Goal: Task Accomplishment & Management: Use online tool/utility

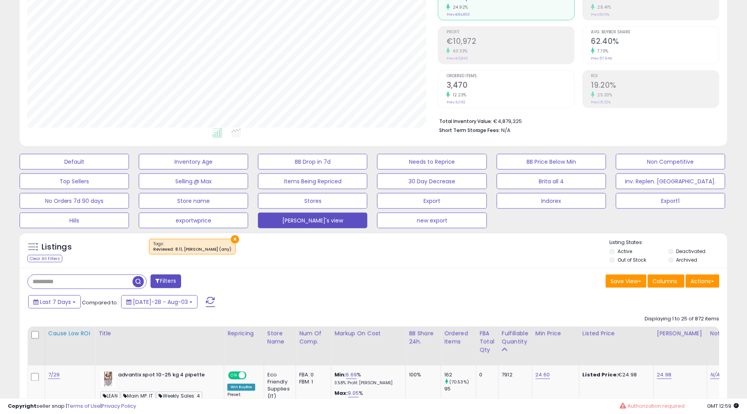
scroll to position [174, 0]
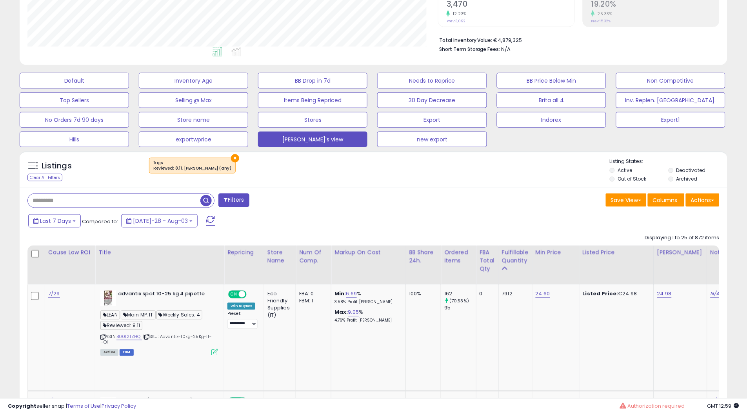
drag, startPoint x: 100, startPoint y: 203, endPoint x: 132, endPoint y: 194, distance: 32.4
click at [100, 203] on input "text" at bounding box center [114, 201] width 172 height 14
paste input "**********"
type input "**********"
click at [231, 157] on button "×" at bounding box center [235, 158] width 8 height 8
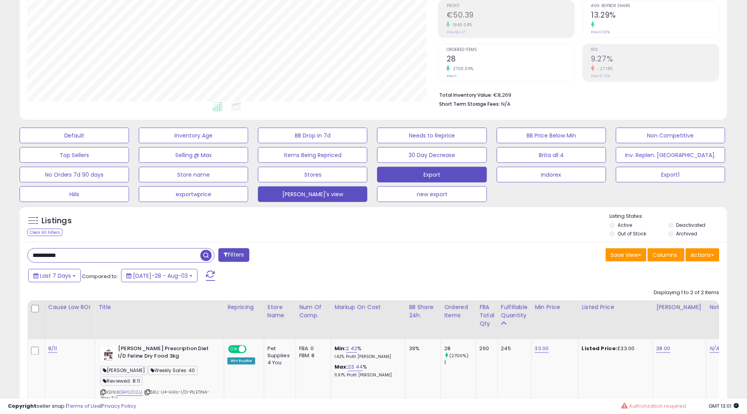
scroll to position [206, 0]
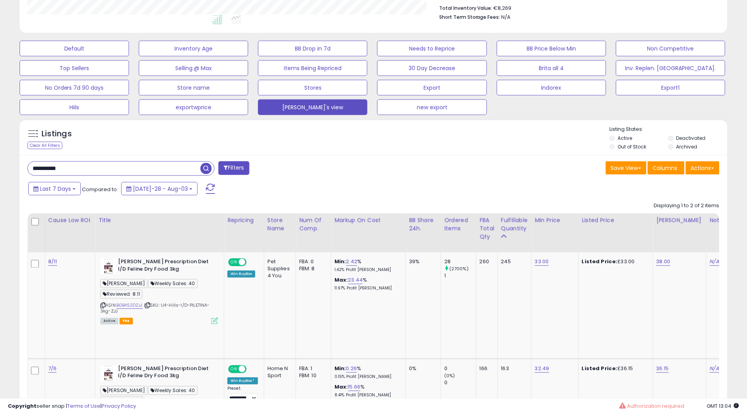
click at [736, 324] on div "**********" at bounding box center [373, 167] width 739 height 680
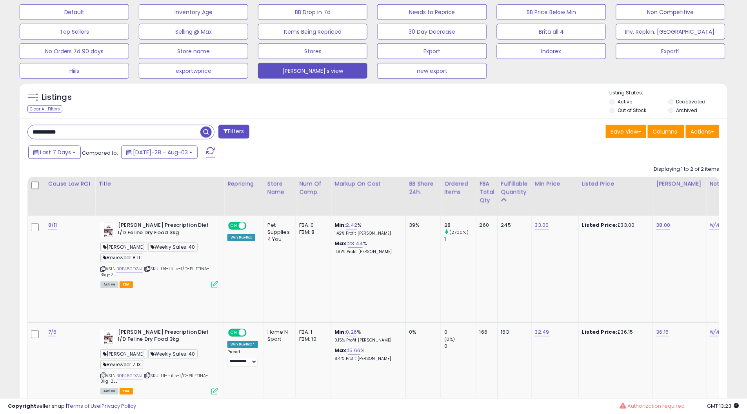
drag, startPoint x: 0, startPoint y: 131, endPoint x: 0, endPoint y: 141, distance: 10.2
click at [0, 137] on div "**********" at bounding box center [373, 136] width 747 height 707
drag, startPoint x: 62, startPoint y: 129, endPoint x: 0, endPoint y: 100, distance: 68.2
click at [0, 124] on div "**********" at bounding box center [373, 136] width 747 height 707
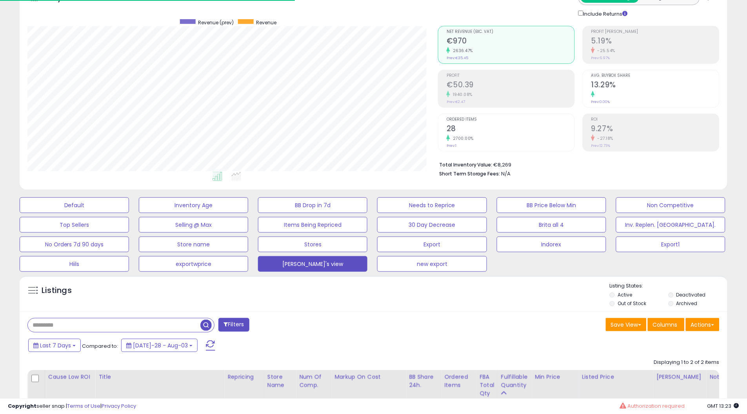
scroll to position [0, 0]
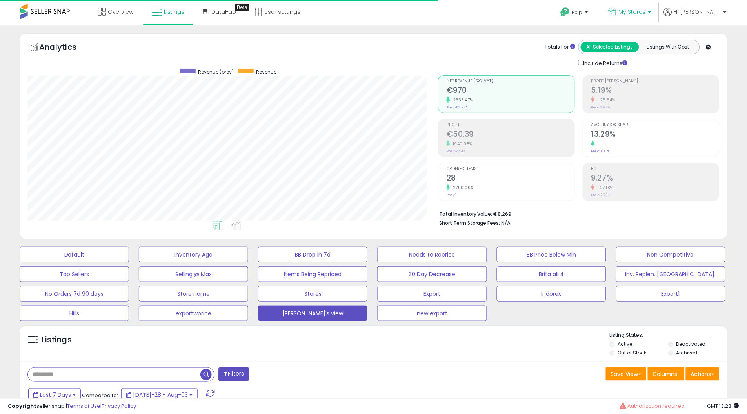
click at [616, 10] on icon at bounding box center [612, 12] width 8 height 8
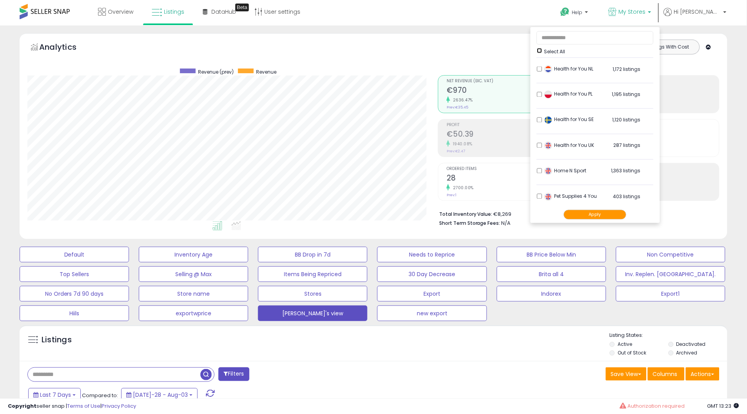
scroll to position [359, 0]
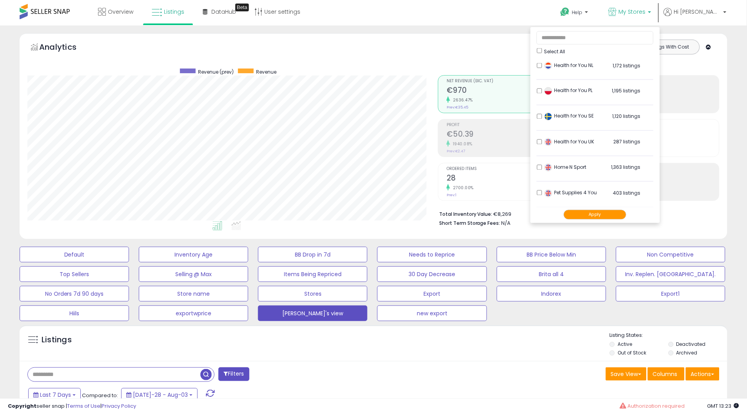
click at [569, 194] on ul "Select All Camden Pharma 715 listings" at bounding box center [594, 125] width 129 height 196
click at [608, 215] on button "Apply" at bounding box center [595, 215] width 63 height 10
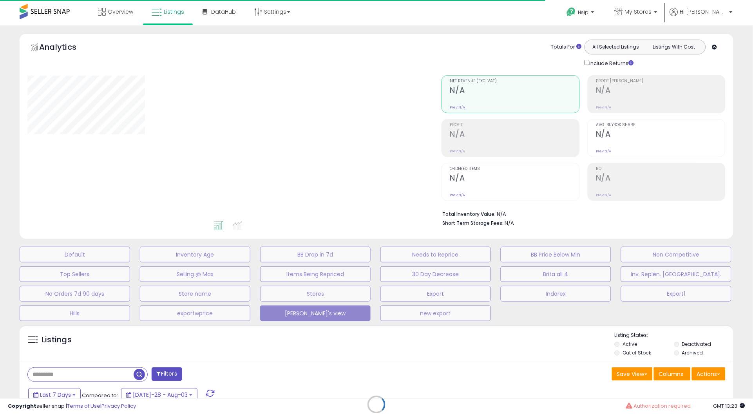
type input "**********"
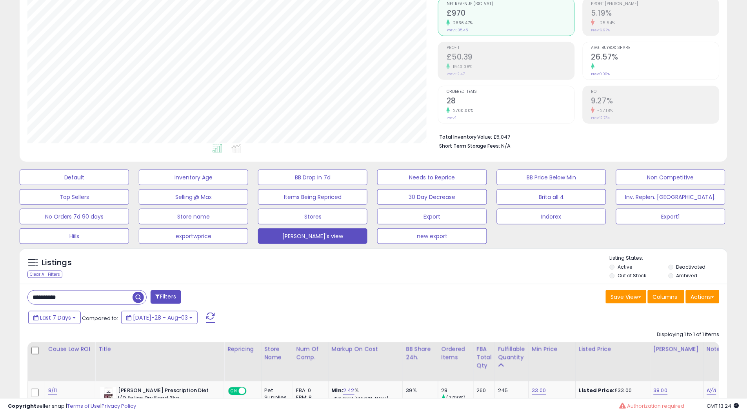
scroll to position [87, 0]
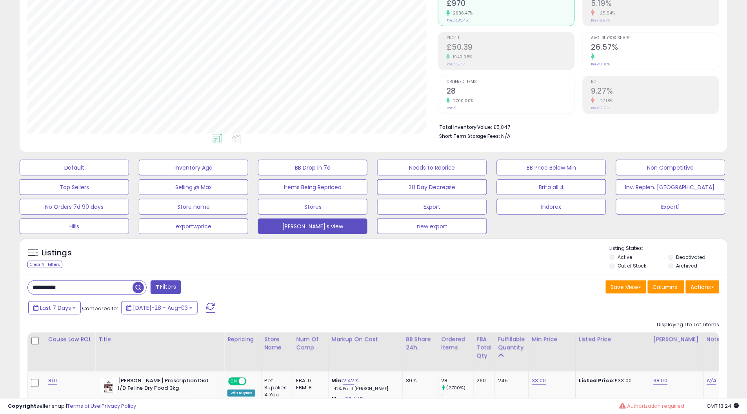
drag, startPoint x: 36, startPoint y: 294, endPoint x: 0, endPoint y: 308, distance: 38.4
click at [0, 303] on div "**********" at bounding box center [373, 238] width 747 height 601
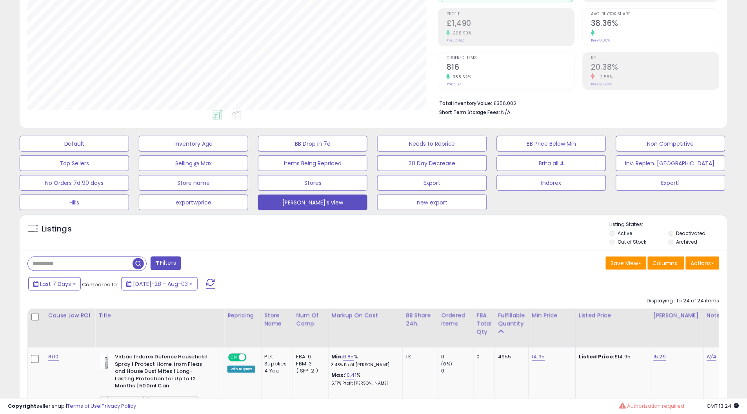
scroll to position [131, 0]
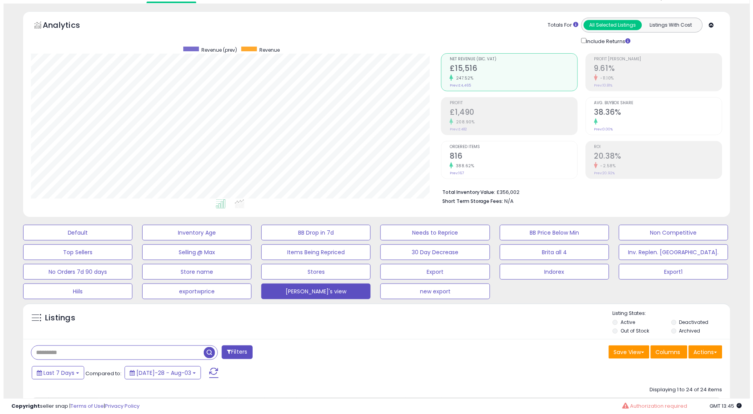
scroll to position [44, 0]
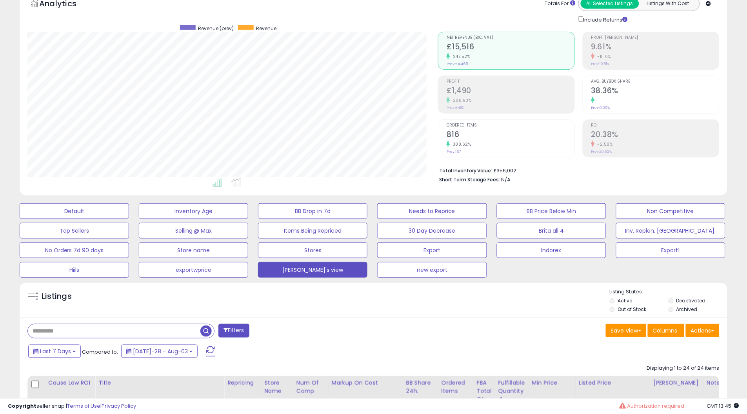
click at [206, 334] on span "button" at bounding box center [205, 331] width 11 height 11
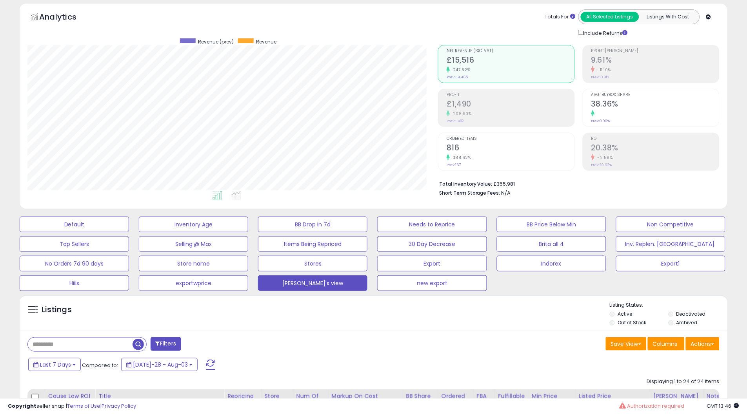
scroll to position [0, 0]
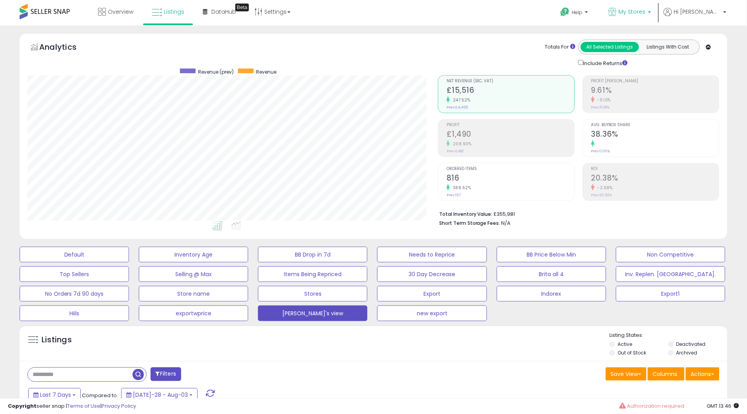
click at [657, 5] on link "My Stores" at bounding box center [629, 12] width 54 height 25
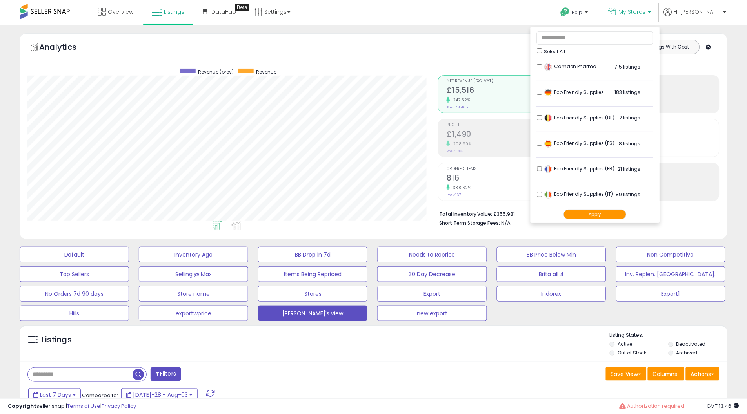
click at [565, 50] on span "Select All" at bounding box center [554, 51] width 21 height 7
click at [573, 62] on li "Camden Pharma 715 listings" at bounding box center [595, 69] width 117 height 24
click at [626, 214] on button "Apply" at bounding box center [595, 215] width 63 height 10
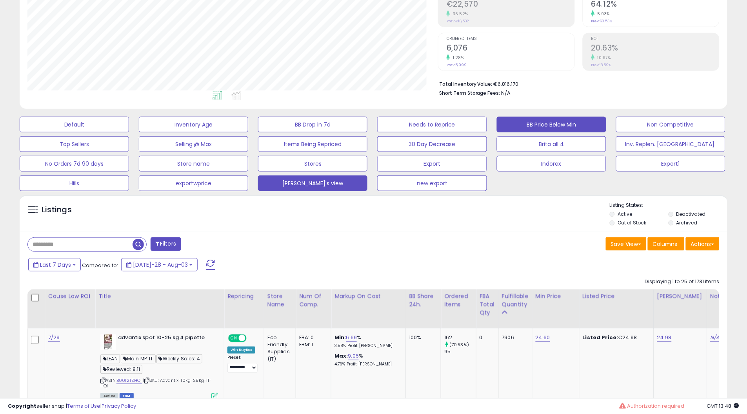
scroll to position [131, 0]
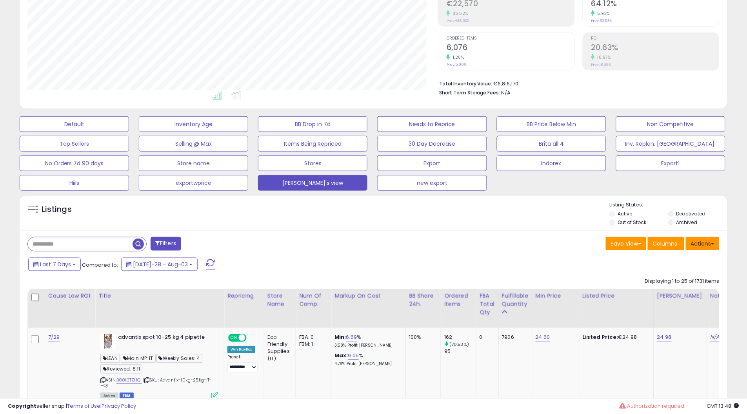
click at [709, 242] on button "Actions" at bounding box center [702, 243] width 34 height 13
click at [676, 292] on link "Export All Columns" at bounding box center [670, 294] width 86 height 12
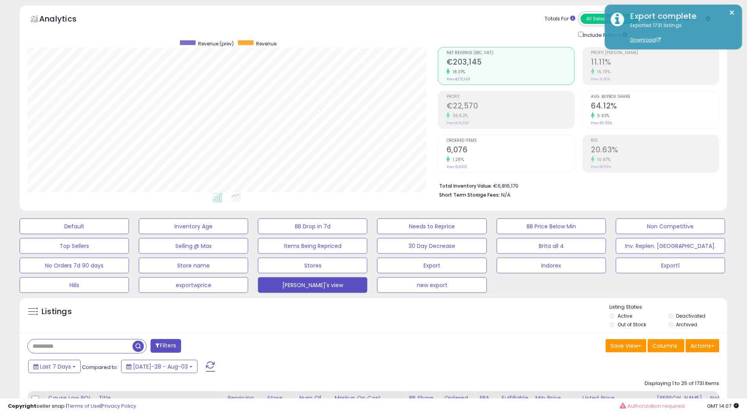
scroll to position [44, 0]
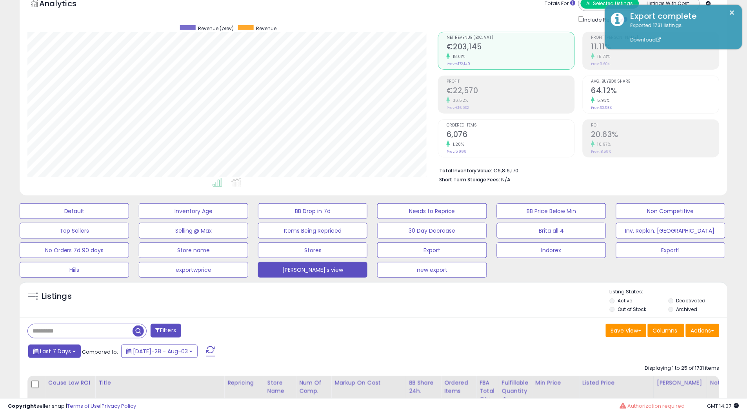
click at [62, 349] on span "Last 7 Days" at bounding box center [55, 352] width 31 height 8
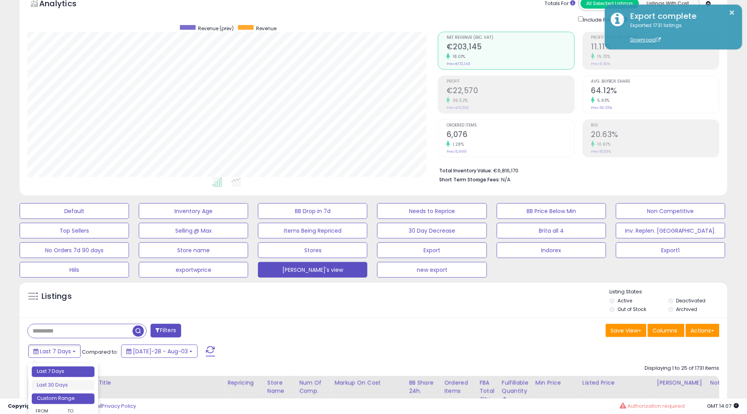
click at [80, 397] on li "Custom Range" at bounding box center [63, 399] width 63 height 11
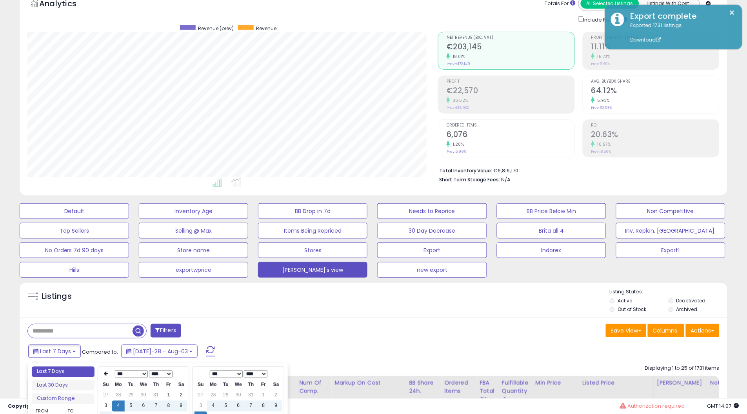
type input "**********"
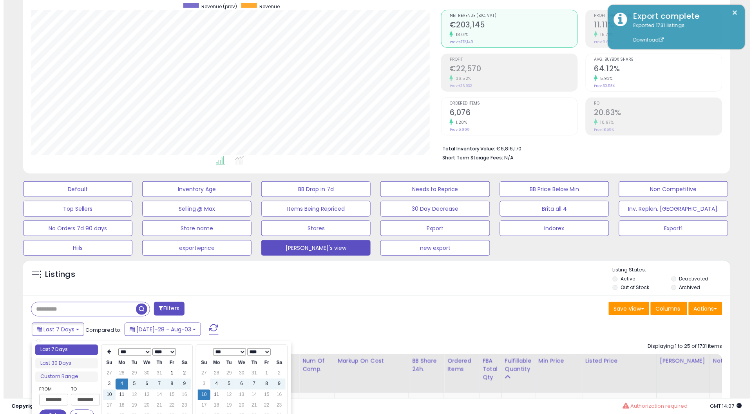
scroll to position [87, 0]
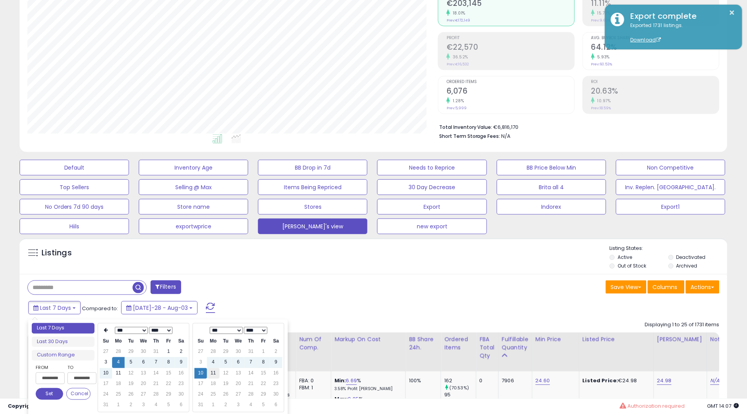
click at [210, 377] on td "11" at bounding box center [213, 373] width 13 height 11
type input "**********"
click at [60, 392] on button "Set" at bounding box center [49, 394] width 27 height 12
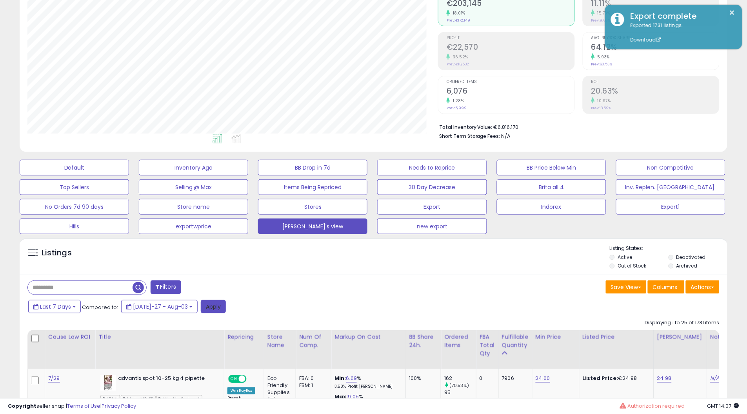
drag, startPoint x: 201, startPoint y: 304, endPoint x: 750, endPoint y: 253, distance: 550.6
click at [202, 304] on button "Apply" at bounding box center [213, 306] width 25 height 13
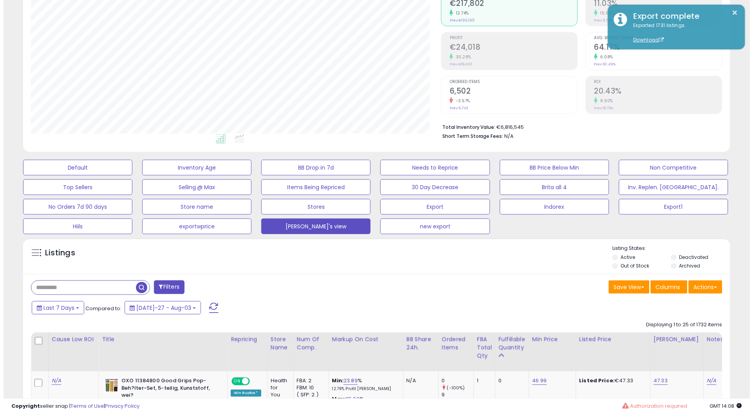
scroll to position [160, 410]
click at [93, 288] on input "text" at bounding box center [80, 288] width 105 height 14
paste input "**********"
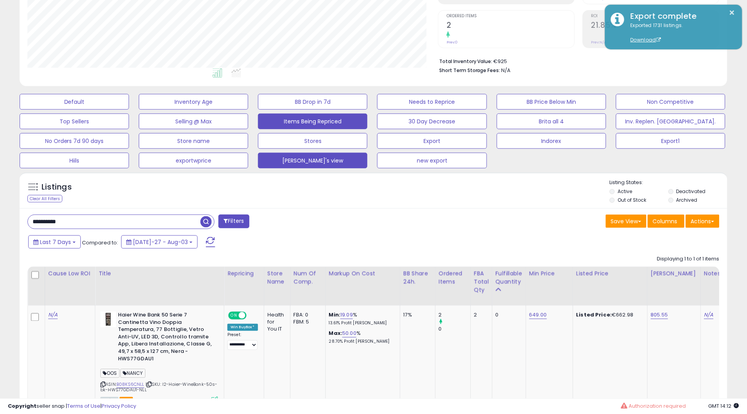
scroll to position [174, 0]
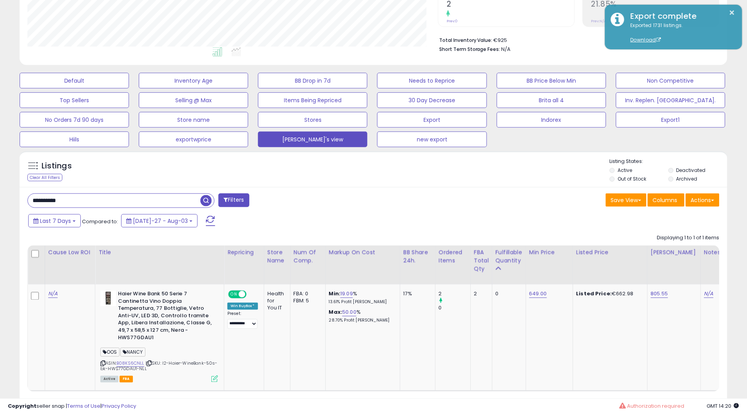
click at [69, 199] on input "**********" at bounding box center [114, 201] width 172 height 14
paste input "text"
type input "**********"
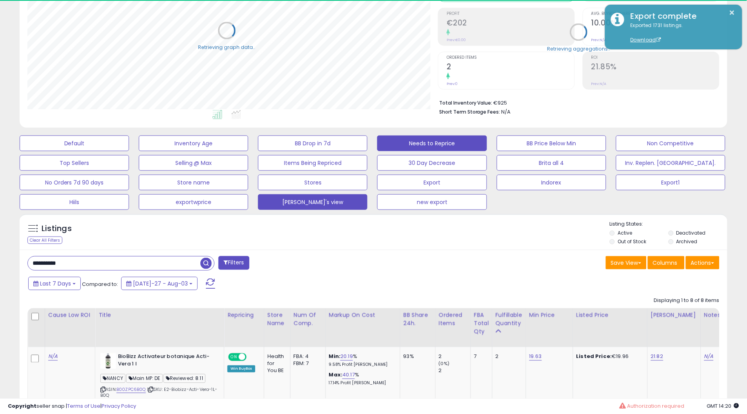
scroll to position [391748, 391498]
click at [373, 164] on div "Items Being Repriced" at bounding box center [432, 163] width 119 height 16
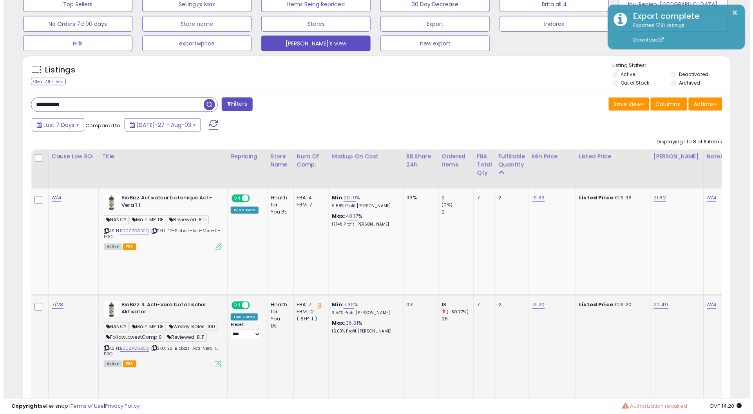
scroll to position [285, 0]
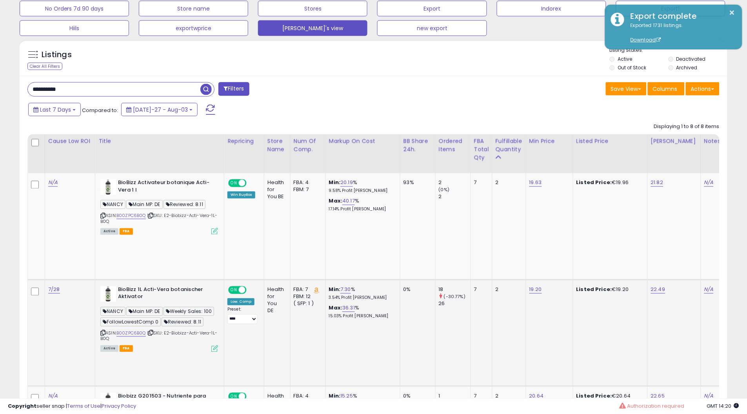
click at [215, 346] on icon at bounding box center [214, 349] width 7 height 7
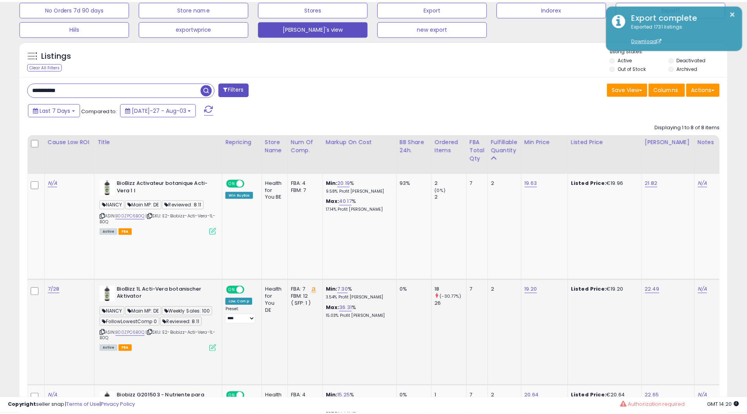
scroll to position [160, 414]
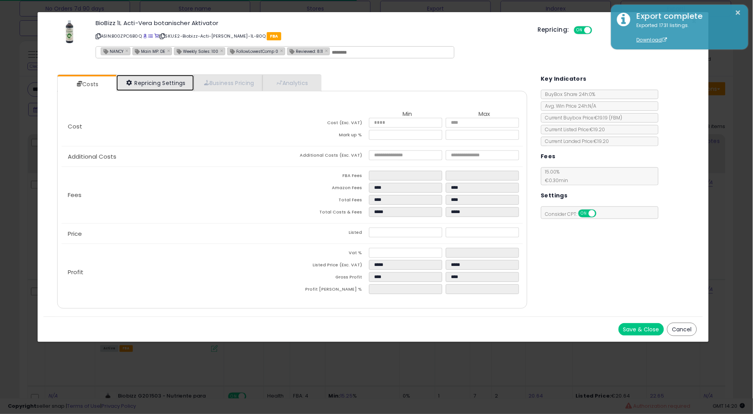
click at [170, 79] on link "Repricing Settings" at bounding box center [155, 83] width 78 height 16
select select "**********"
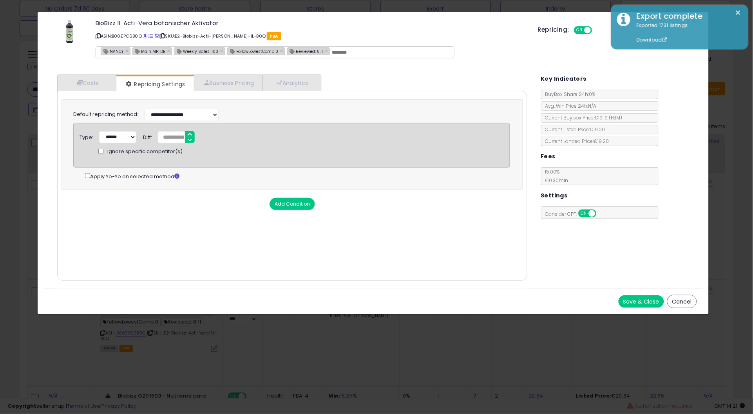
click at [26, 150] on div "× Close BioBizz 1L Acti-Vera botanischer Aktivator ASIN: B00ZPC6B0Q | SKU: E2-B…" at bounding box center [376, 207] width 753 height 414
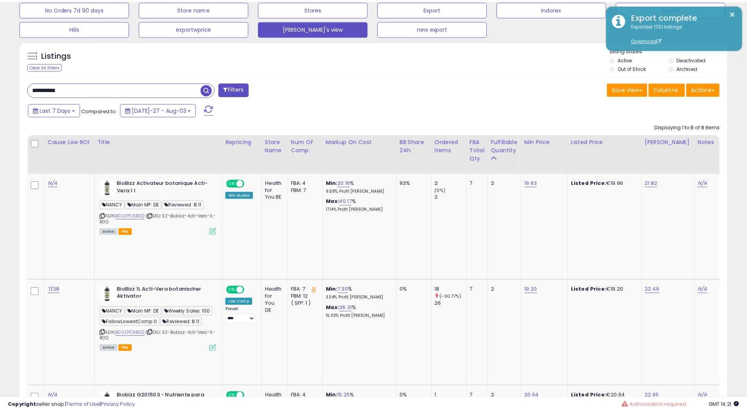
scroll to position [391748, 391498]
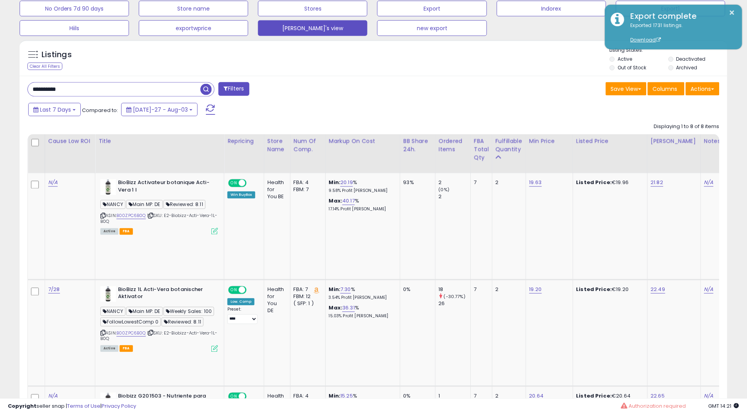
drag, startPoint x: 83, startPoint y: 89, endPoint x: 0, endPoint y: 83, distance: 82.9
click at [0, 91] on div "**********" at bounding box center [373, 414] width 747 height 1348
type input "*****"
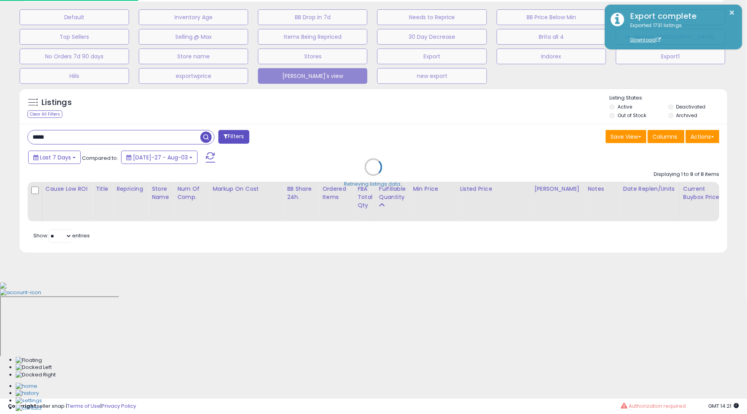
scroll to position [160, 414]
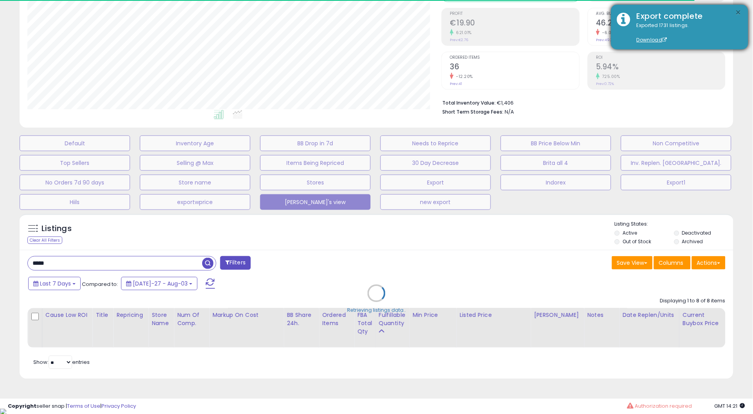
click at [741, 10] on button "×" at bounding box center [739, 13] width 6 height 10
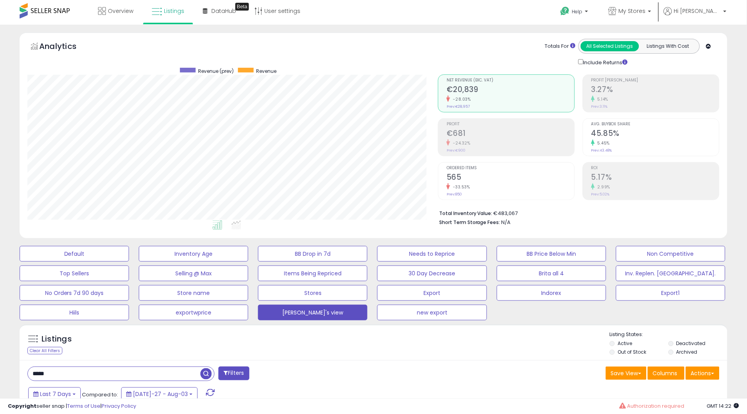
scroll to position [0, 0]
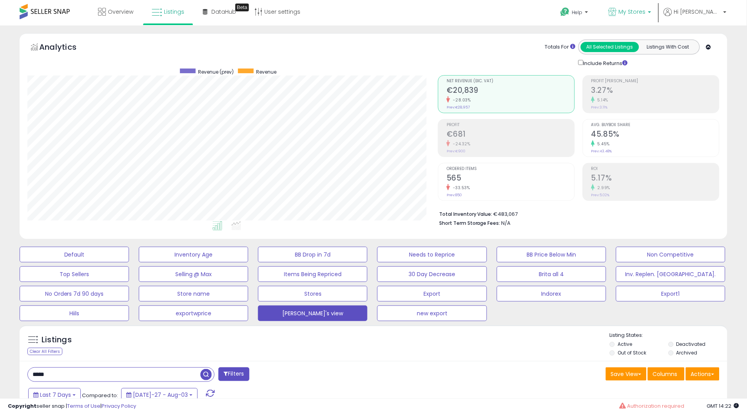
click at [657, 20] on link "My Stores" at bounding box center [629, 12] width 54 height 25
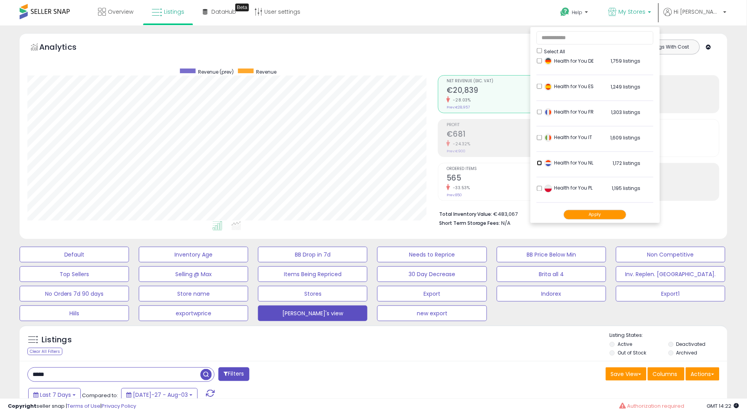
scroll to position [305, 0]
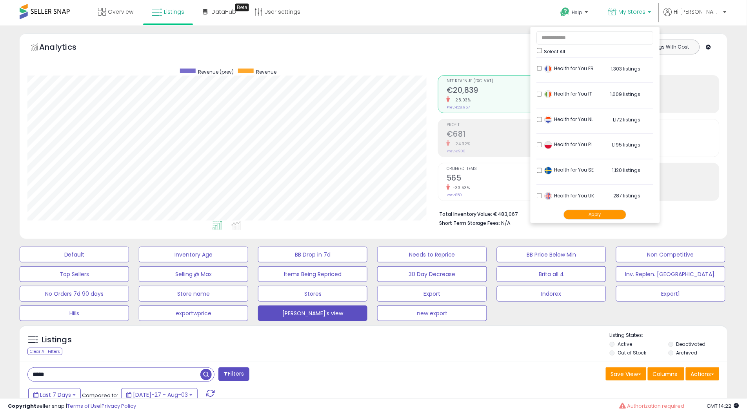
click at [575, 168] on div "Health for You SE 1,120 listings" at bounding box center [591, 173] width 98 height 12
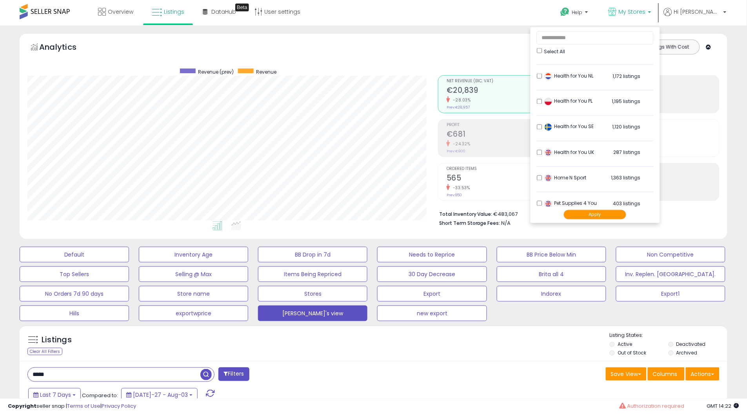
click at [619, 210] on button "Apply" at bounding box center [595, 215] width 63 height 10
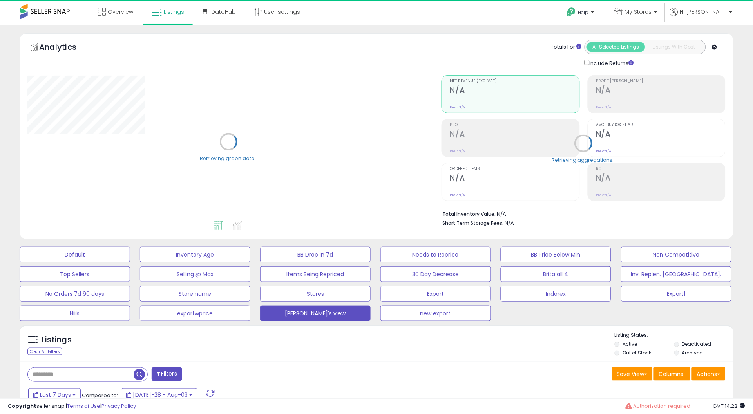
type input "*****"
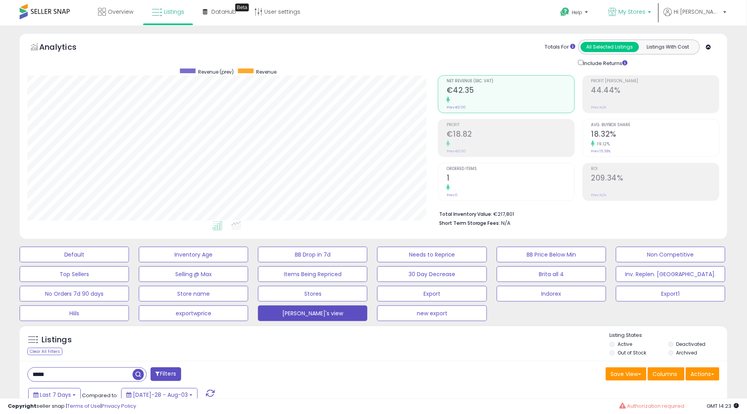
click at [651, 15] on p "My Stores" at bounding box center [629, 13] width 43 height 10
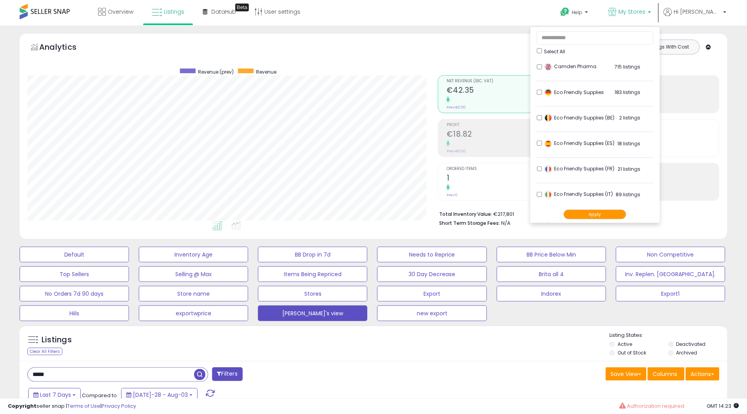
drag, startPoint x: 59, startPoint y: 372, endPoint x: 0, endPoint y: 400, distance: 65.7
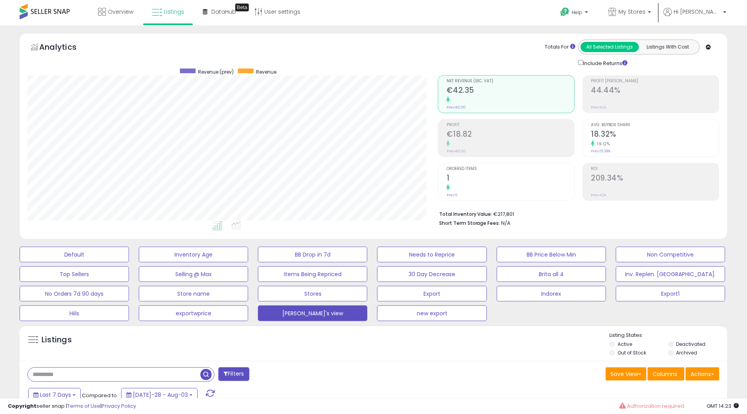
click at [207, 374] on span "button" at bounding box center [205, 374] width 11 height 11
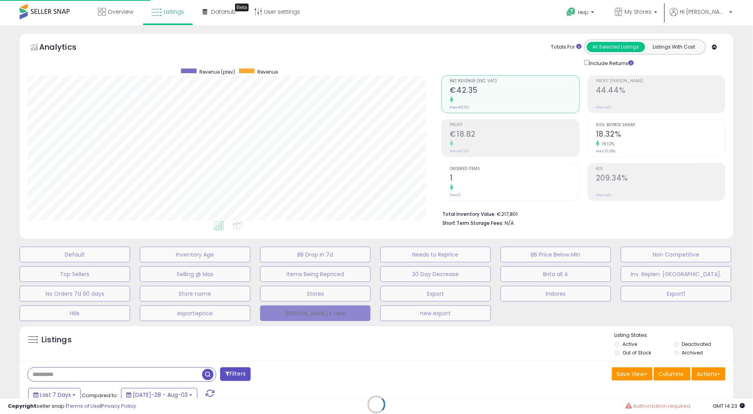
scroll to position [160, 414]
click at [653, 23] on link "My Stores" at bounding box center [636, 12] width 54 height 25
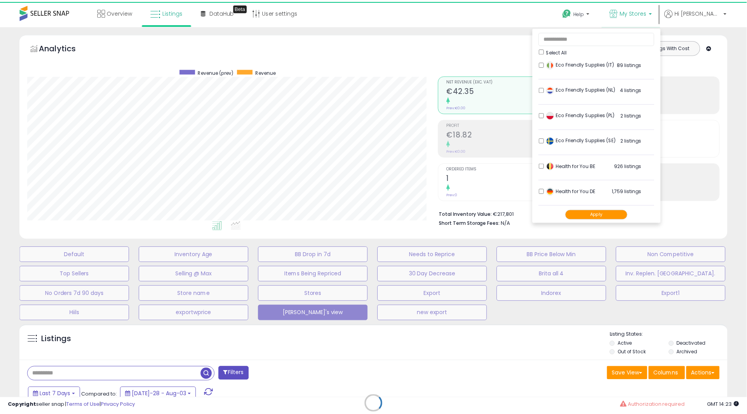
scroll to position [348, 0]
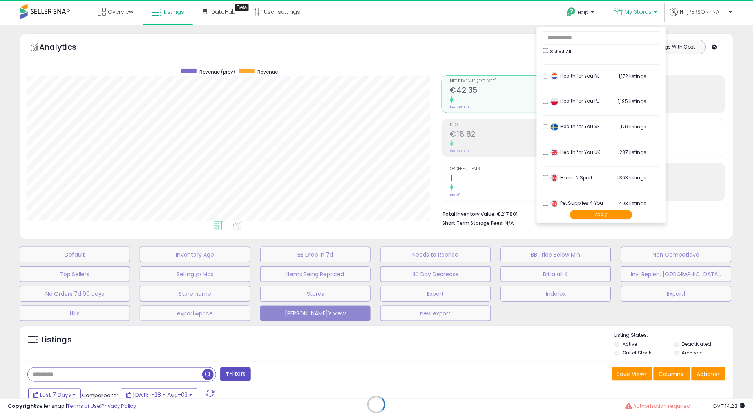
click at [582, 152] on div "Health for You UK 287 listings" at bounding box center [598, 155] width 98 height 12
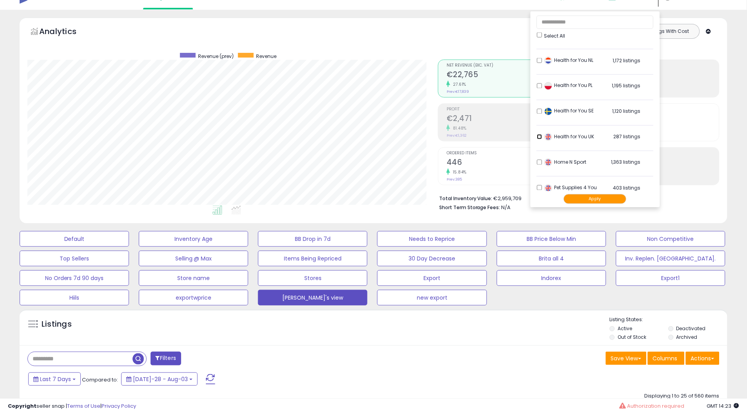
scroll to position [0, 0]
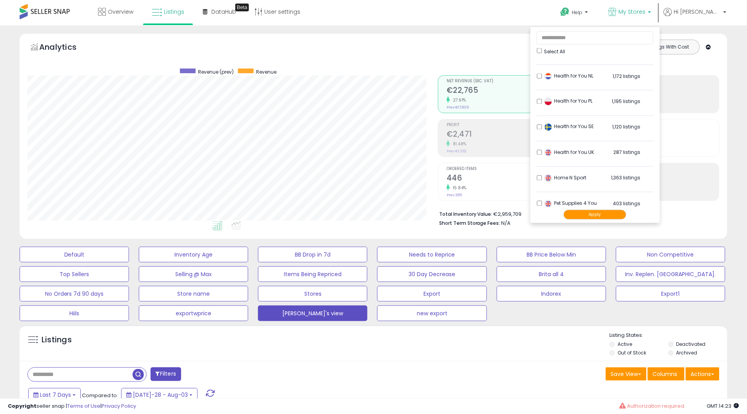
click at [601, 213] on button "Apply" at bounding box center [595, 215] width 63 height 10
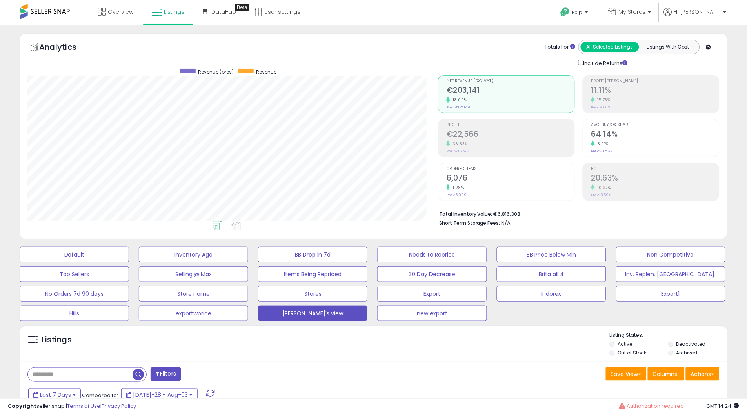
scroll to position [160, 410]
click at [72, 391] on button "Last 7 Days" at bounding box center [54, 394] width 53 height 13
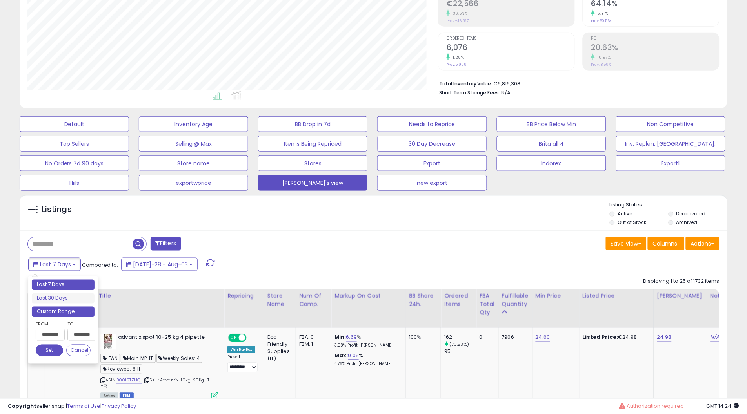
click at [50, 309] on li "Custom Range" at bounding box center [63, 312] width 63 height 11
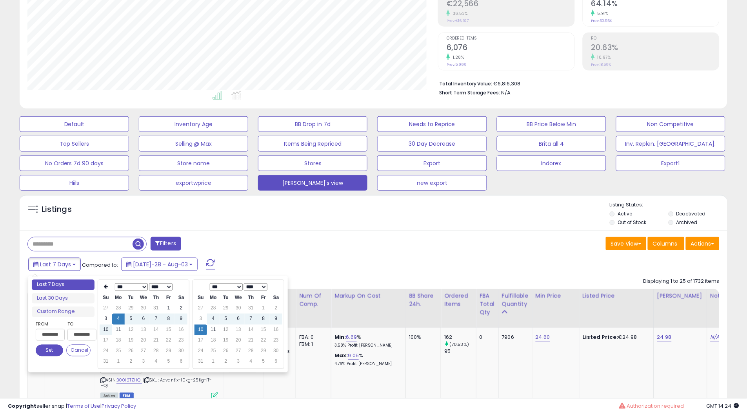
type input "**********"
click at [210, 331] on td "11" at bounding box center [213, 330] width 13 height 11
type input "**********"
click at [47, 355] on button "Set" at bounding box center [49, 351] width 27 height 12
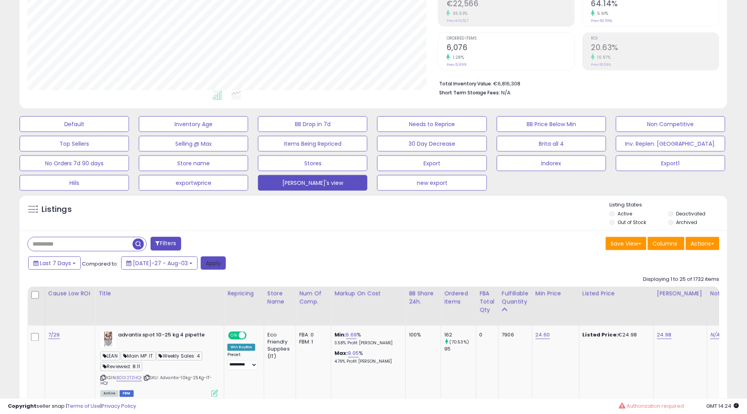
click at [201, 263] on button "Apply" at bounding box center [213, 263] width 25 height 13
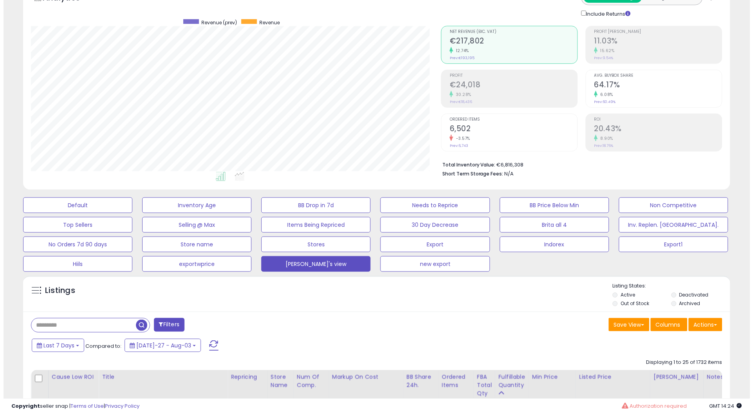
scroll to position [32, 0]
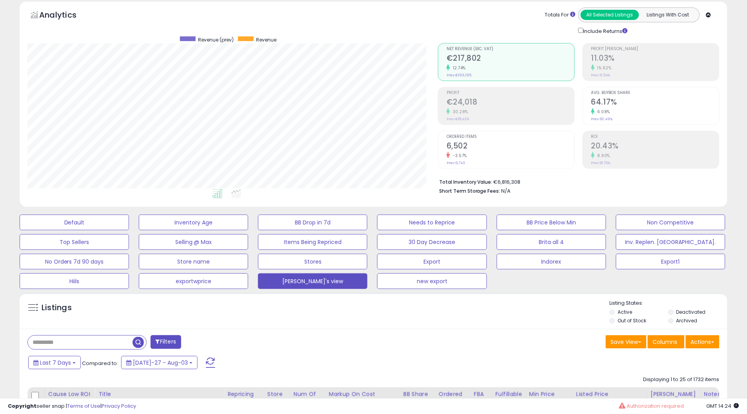
click at [452, 146] on h2 "6,502" at bounding box center [510, 146] width 128 height 11
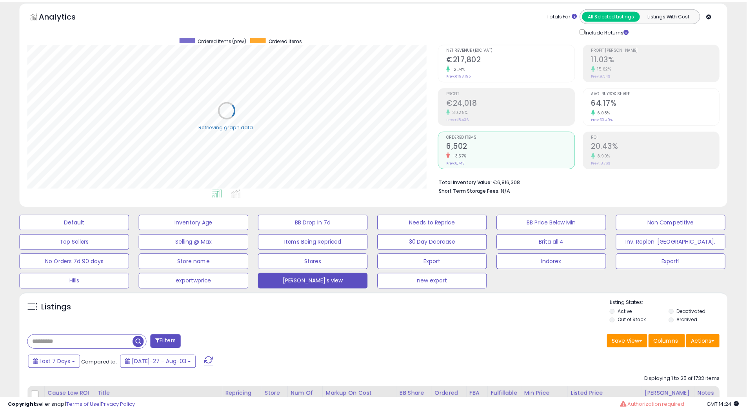
scroll to position [160, 410]
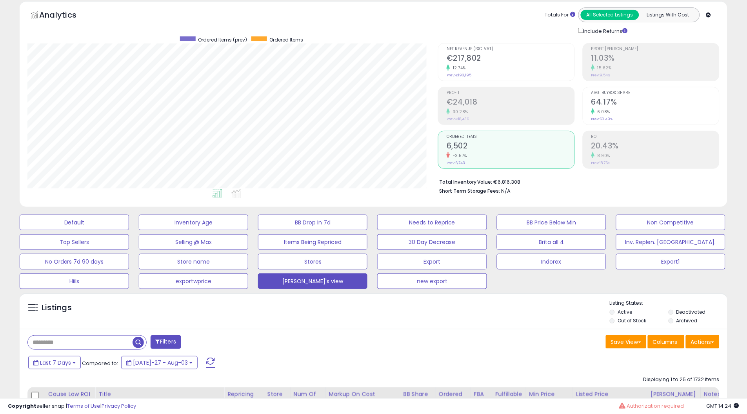
click at [373, 337] on div "Filters" at bounding box center [198, 343] width 352 height 16
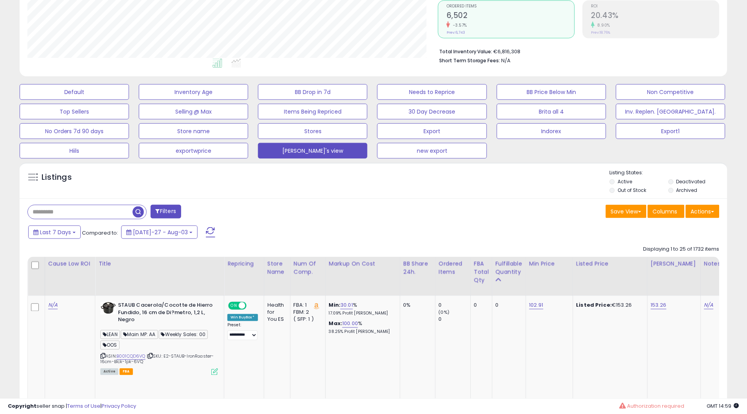
click at [311, 230] on div "Last 7 Days Compared to: Jul-27 - Aug-03" at bounding box center [285, 234] width 519 height 18
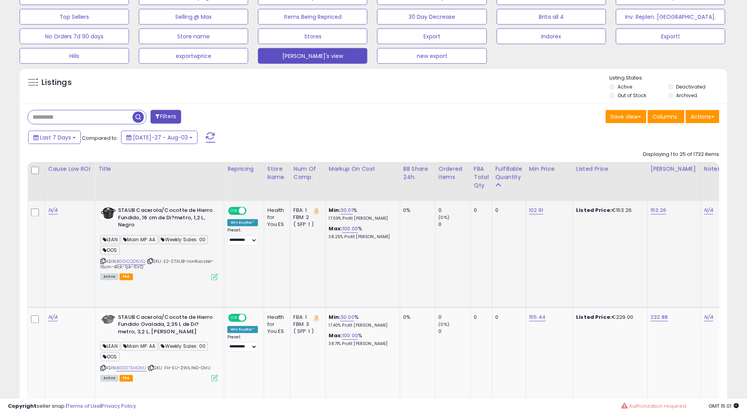
scroll to position [293, 0]
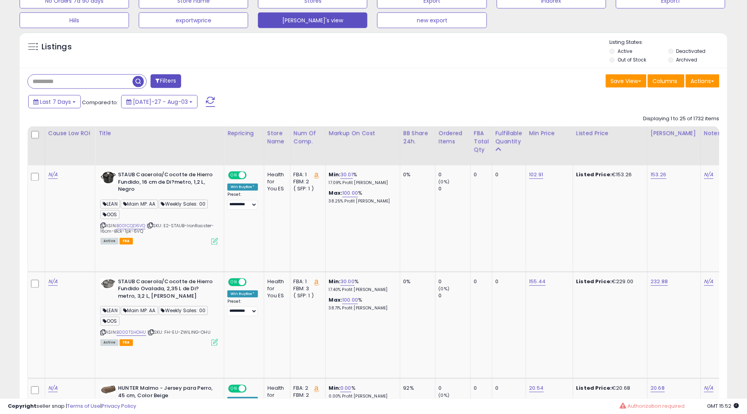
click at [135, 80] on span "button" at bounding box center [137, 81] width 11 height 11
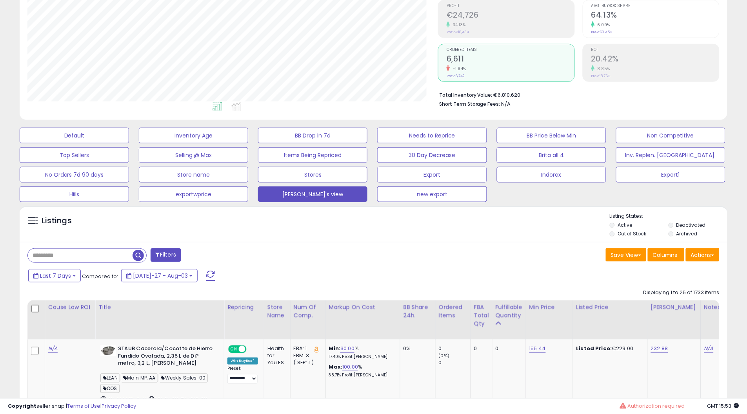
scroll to position [160, 410]
click at [705, 251] on button "Actions" at bounding box center [702, 254] width 34 height 13
click at [678, 301] on link "Export All Columns" at bounding box center [670, 305] width 86 height 12
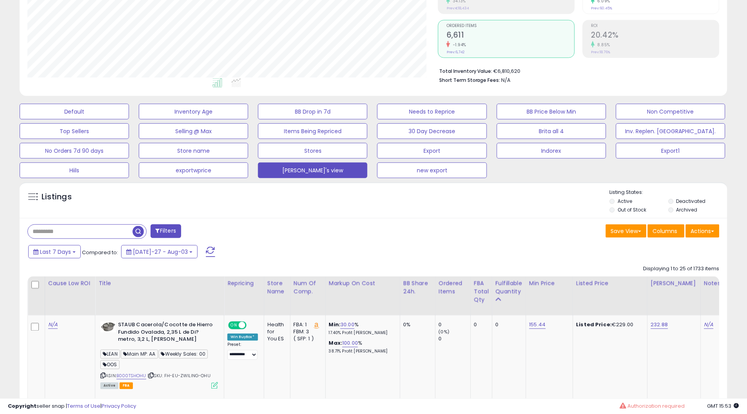
scroll to position [206, 0]
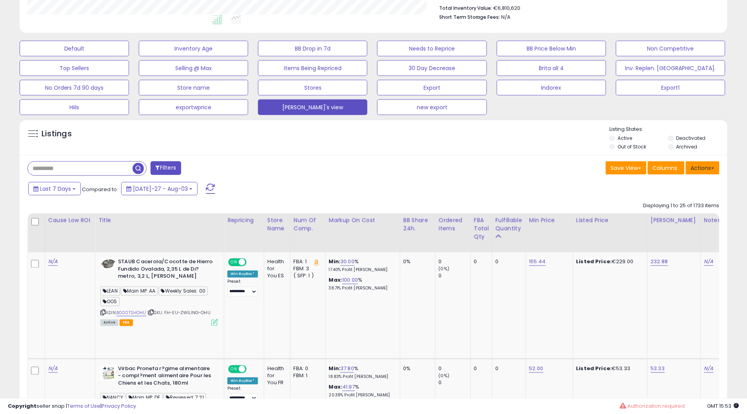
click at [693, 164] on button "Actions" at bounding box center [702, 167] width 34 height 13
click at [675, 212] on link "Export All Columns" at bounding box center [670, 218] width 86 height 12
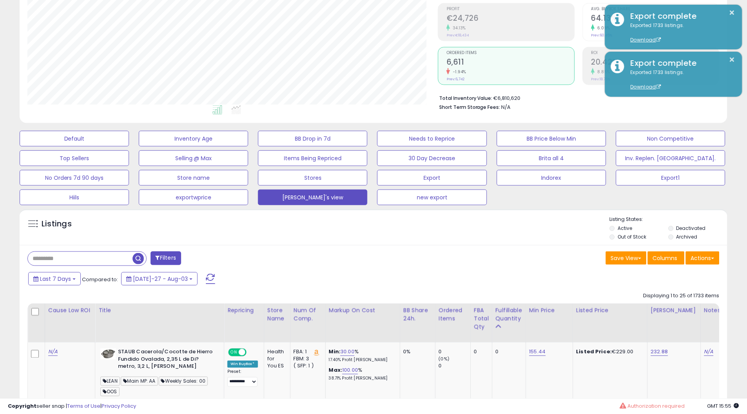
scroll to position [32, 0]
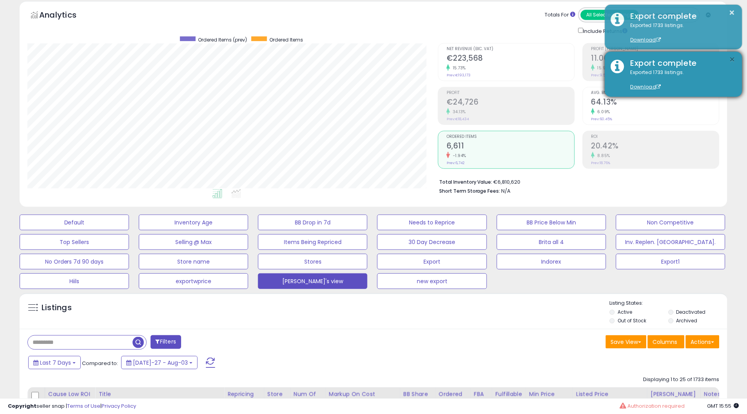
click at [733, 59] on button "×" at bounding box center [732, 60] width 6 height 10
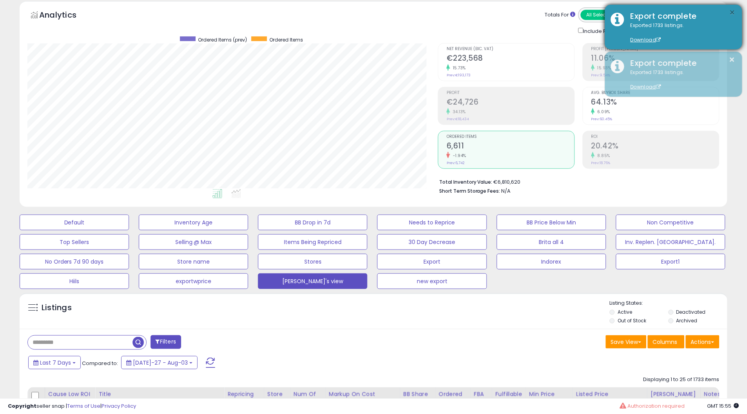
click at [733, 10] on button "×" at bounding box center [732, 13] width 6 height 10
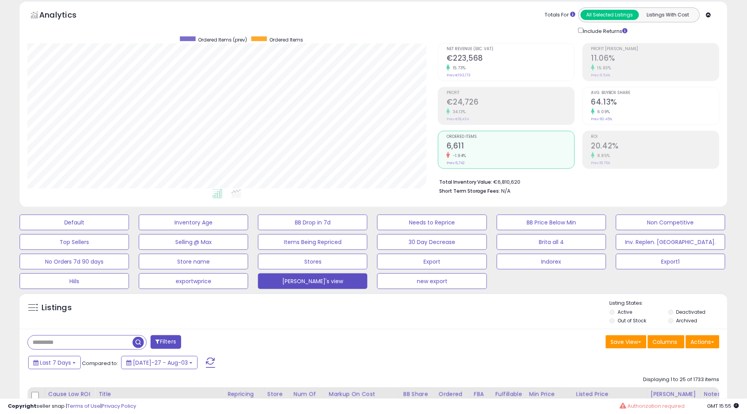
scroll to position [0, 0]
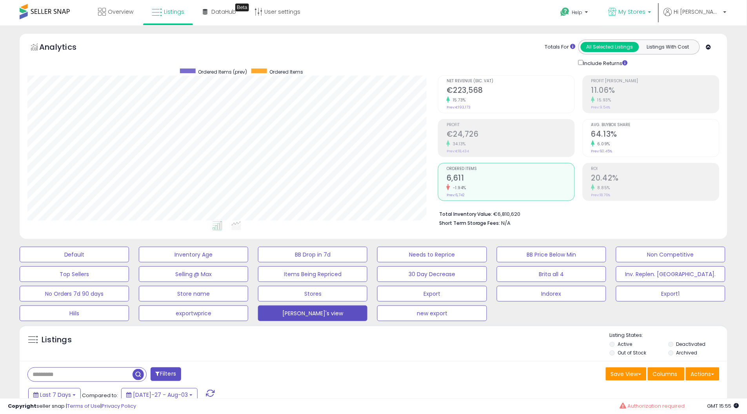
click at [657, 5] on link "My Stores" at bounding box center [629, 12] width 54 height 25
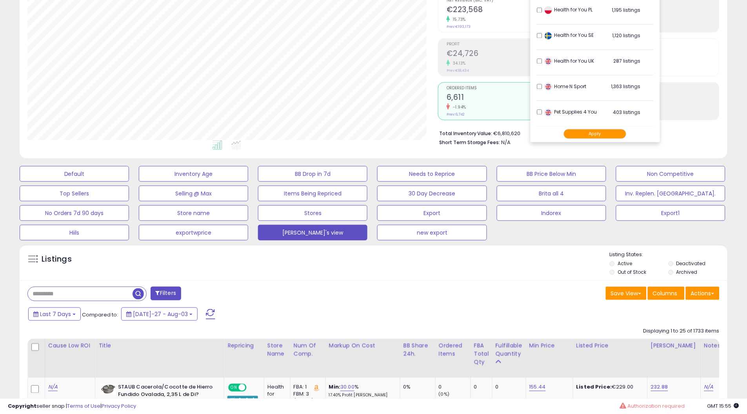
scroll to position [44, 0]
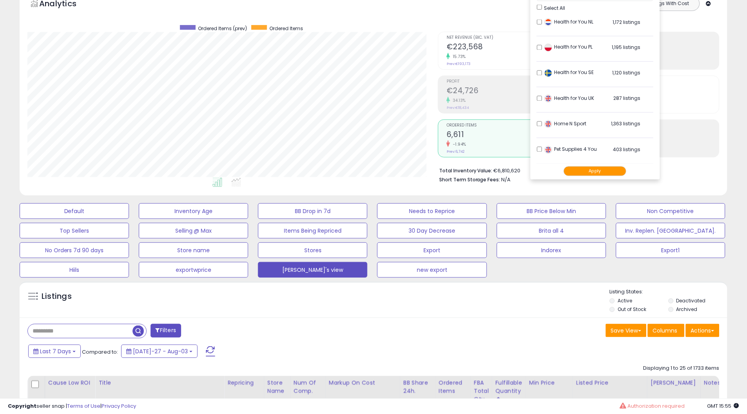
click at [617, 172] on button "Apply" at bounding box center [595, 171] width 63 height 10
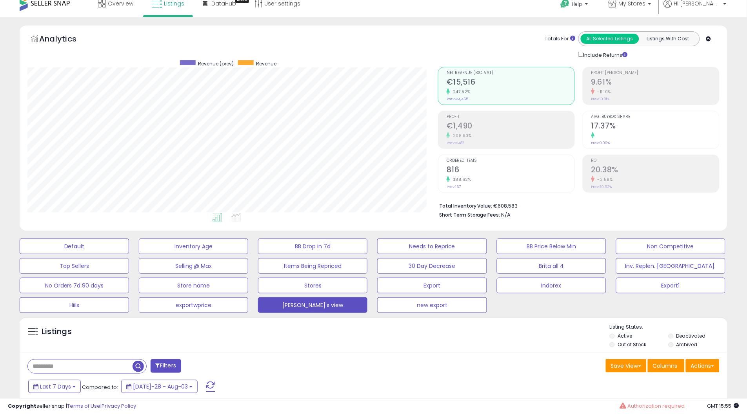
scroll to position [131, 0]
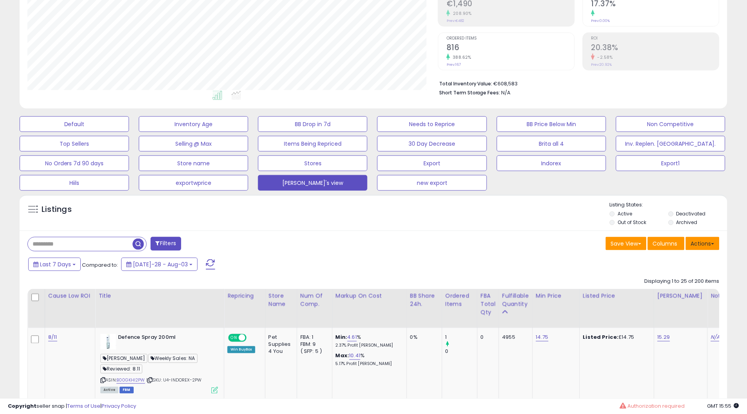
click at [704, 246] on button "Actions" at bounding box center [702, 243] width 34 height 13
click at [685, 289] on link "Export All Columns" at bounding box center [670, 294] width 86 height 12
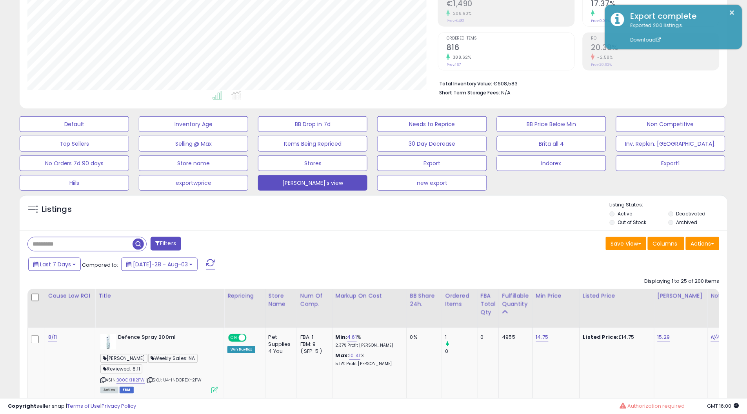
click at [86, 244] on input "text" at bounding box center [80, 244] width 105 height 14
paste input "**********"
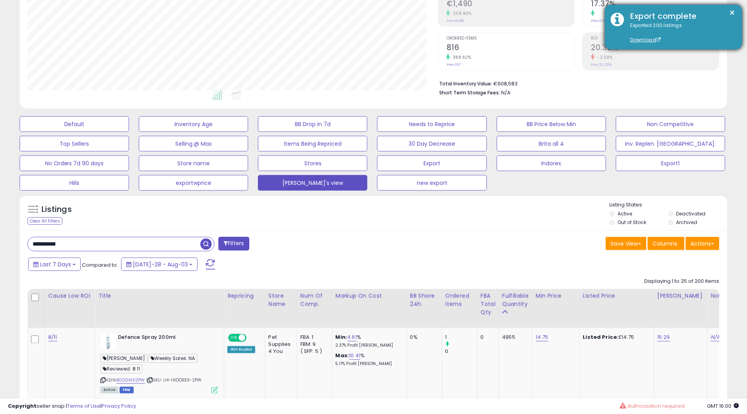
type input "**********"
click at [735, 10] on div "× Export complete Exported 200 listings. Download" at bounding box center [673, 27] width 137 height 45
click at [734, 11] on button "×" at bounding box center [732, 13] width 6 height 10
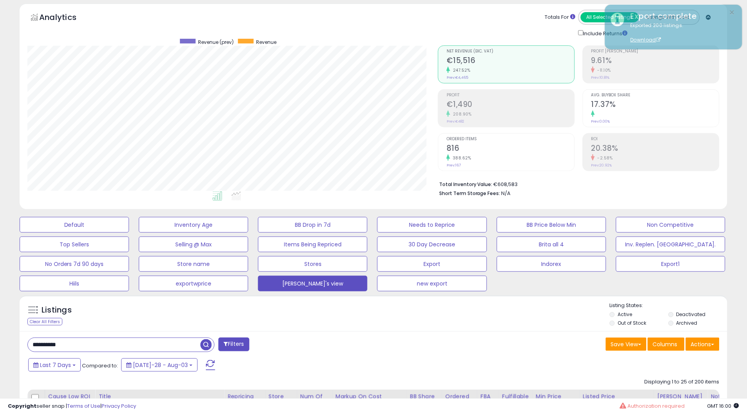
scroll to position [0, 0]
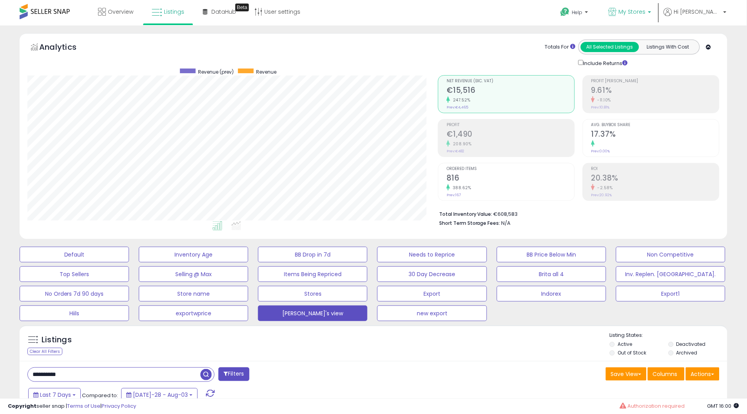
click at [645, 14] on span "My Stores" at bounding box center [631, 12] width 27 height 8
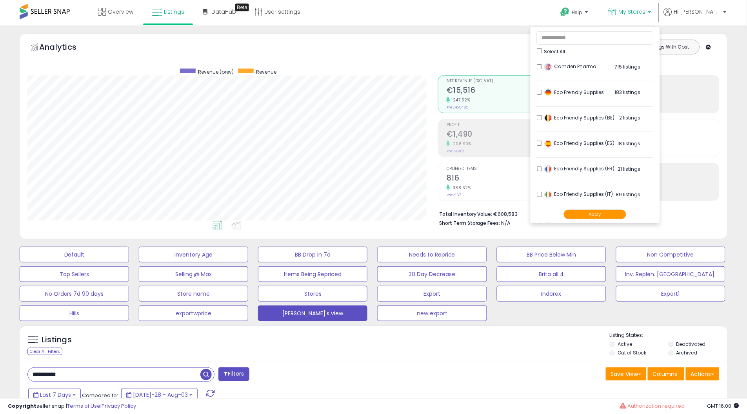
click at [569, 66] on ul "Select All Camden Pharma 715 listings" at bounding box center [594, 125] width 129 height 196
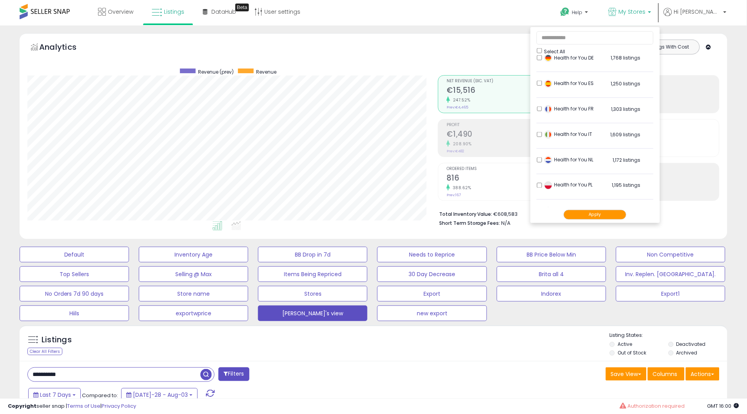
scroll to position [359, 0]
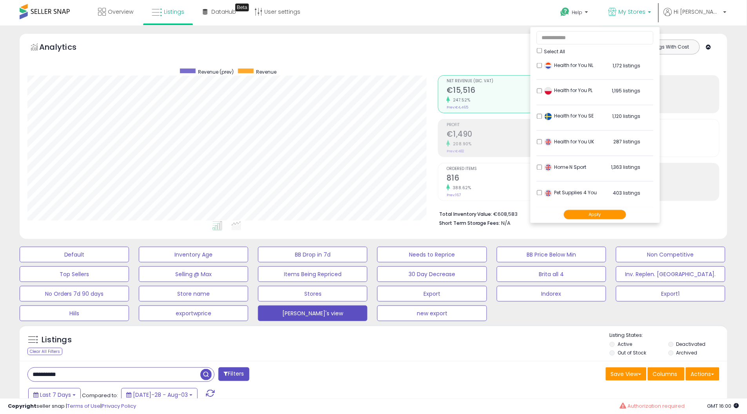
click at [616, 212] on button "Apply" at bounding box center [595, 215] width 63 height 10
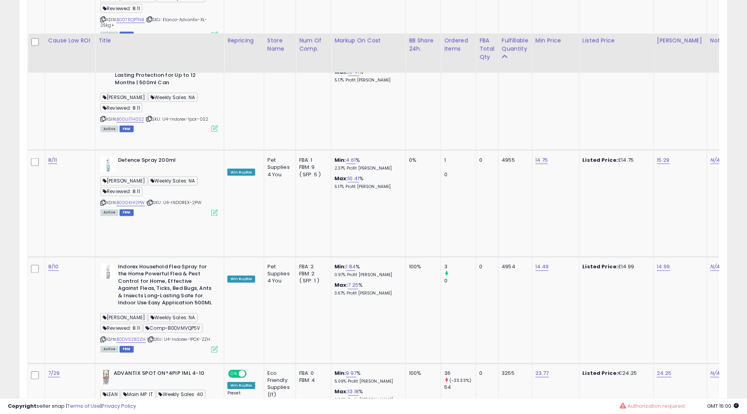
scroll to position [1088, 0]
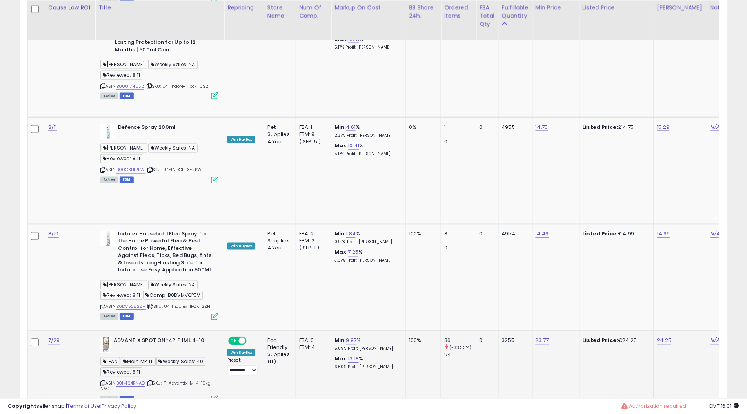
click at [479, 331] on td "0" at bounding box center [487, 384] width 22 height 107
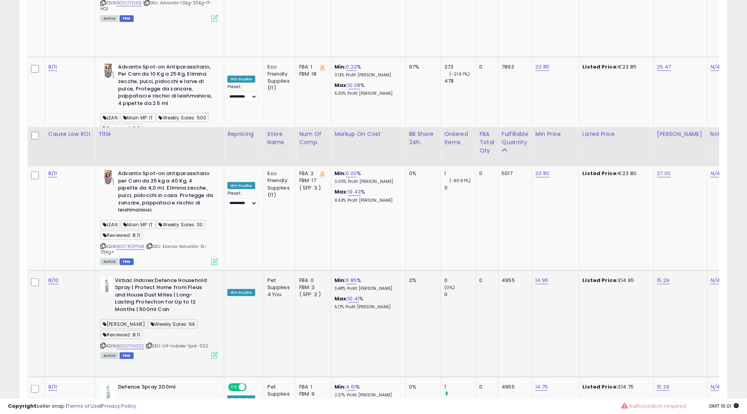
scroll to position [827, 0]
